Goal: Transaction & Acquisition: Book appointment/travel/reservation

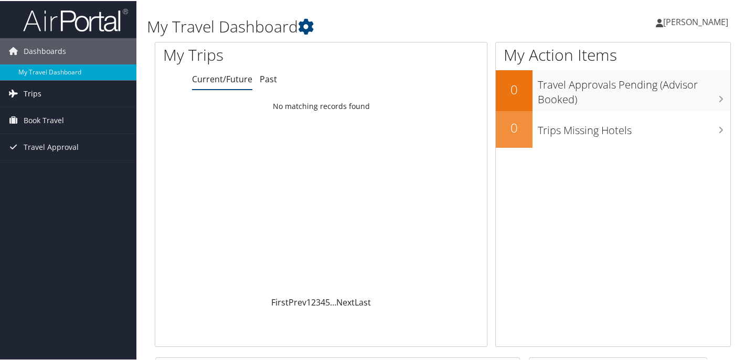
click at [34, 88] on span "Trips" at bounding box center [33, 93] width 18 height 26
click at [52, 163] on span "Book Travel" at bounding box center [44, 167] width 40 height 26
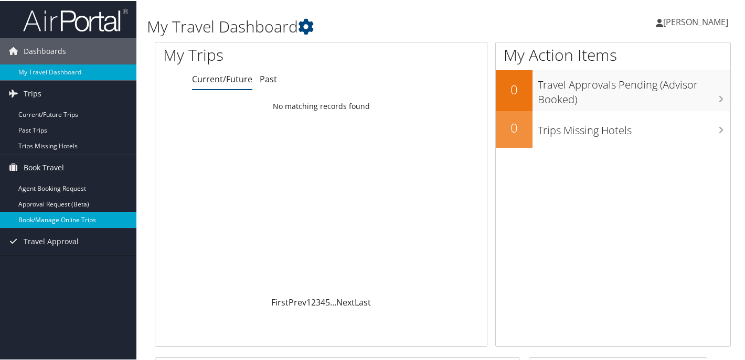
click at [48, 215] on link "Book/Manage Online Trips" at bounding box center [68, 219] width 136 height 16
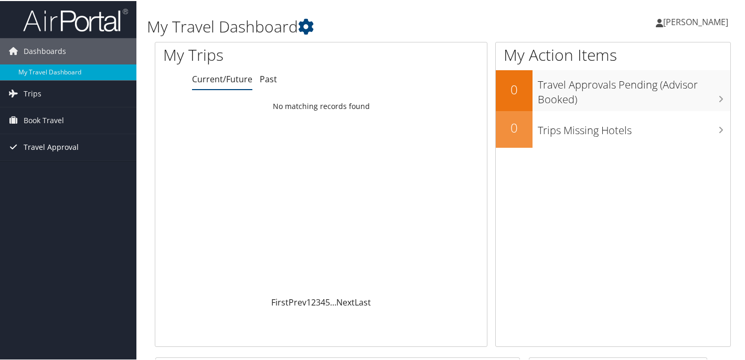
click at [11, 141] on icon at bounding box center [13, 146] width 16 height 16
click at [47, 114] on span "Book Travel" at bounding box center [44, 119] width 40 height 26
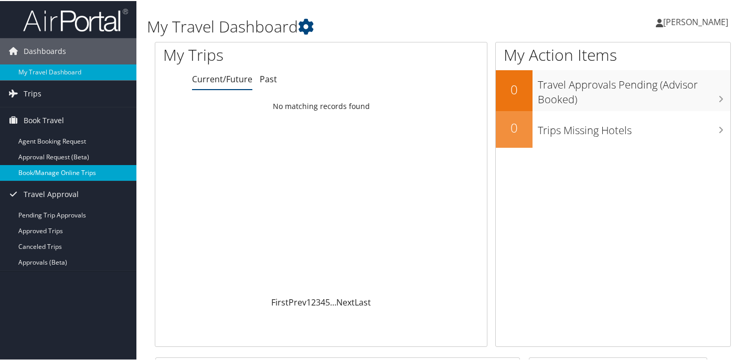
click at [29, 164] on link "Book/Manage Online Trips" at bounding box center [68, 172] width 136 height 16
